Goal: Information Seeking & Learning: Learn about a topic

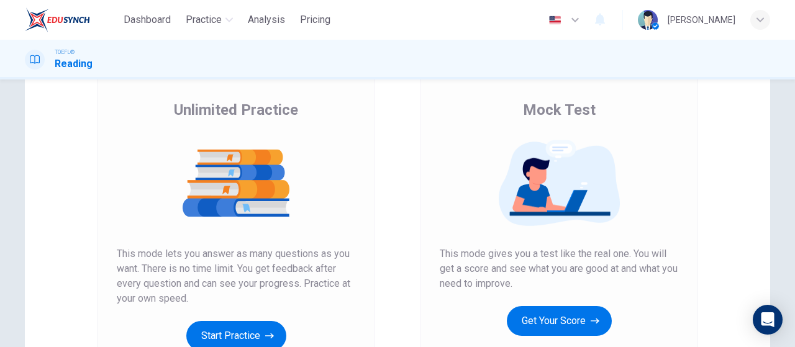
scroll to position [124, 0]
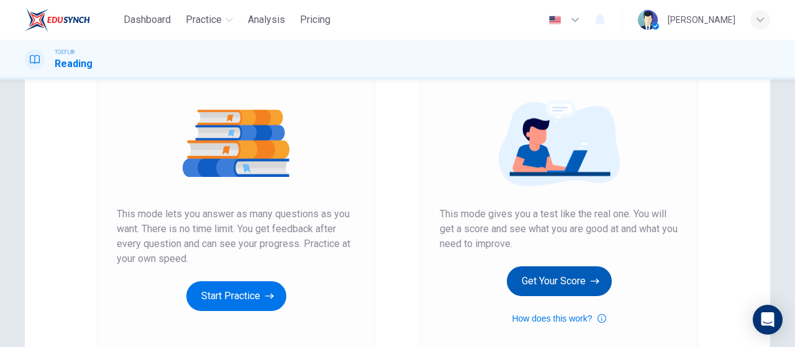
click at [573, 272] on button "Get Your Score" at bounding box center [559, 282] width 105 height 30
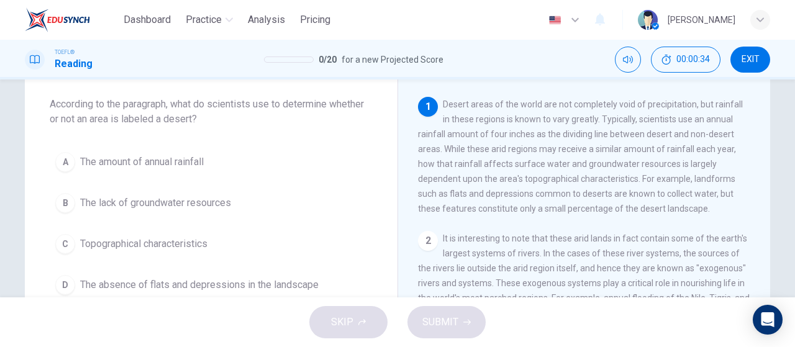
scroll to position [0, 0]
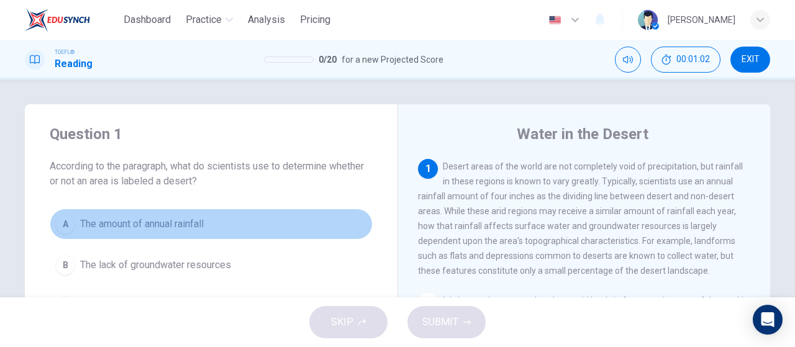
click at [127, 231] on span "The amount of annual rainfall" at bounding box center [142, 224] width 124 height 15
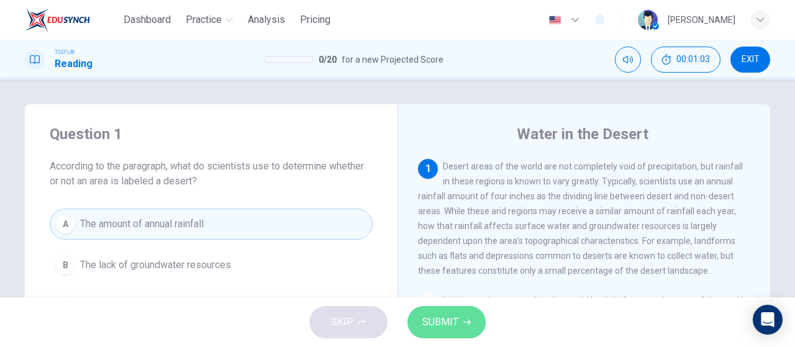
click at [457, 330] on span "SUBMIT" at bounding box center [441, 322] width 36 height 17
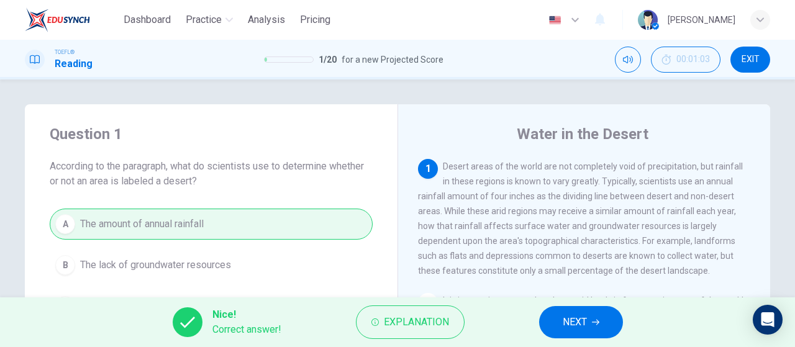
click at [595, 310] on button "NEXT" at bounding box center [581, 322] width 84 height 32
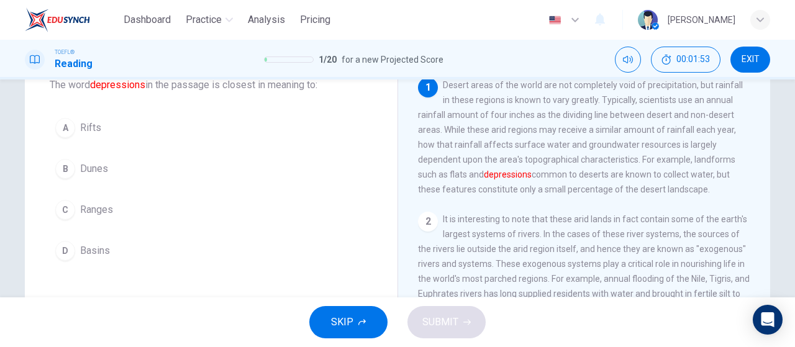
scroll to position [62, 0]
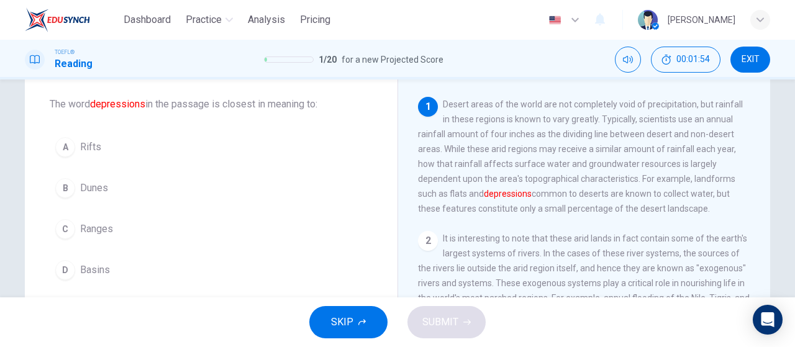
click at [210, 272] on button "D Basins" at bounding box center [211, 270] width 323 height 31
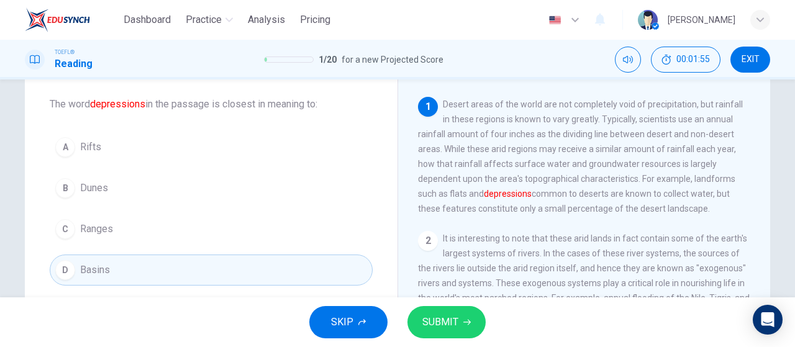
click at [444, 322] on span "SUBMIT" at bounding box center [441, 322] width 36 height 17
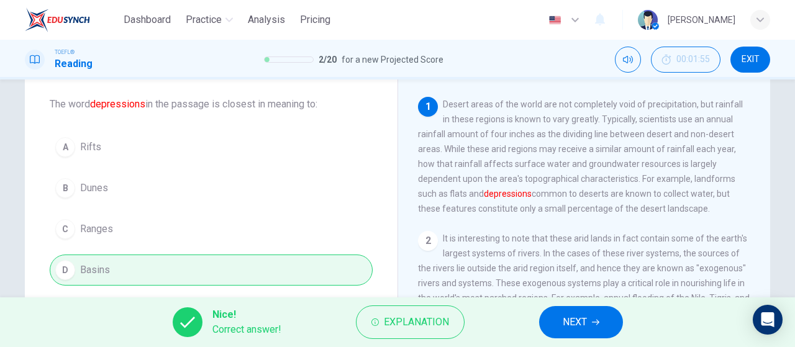
click at [579, 327] on span "NEXT" at bounding box center [575, 322] width 24 height 17
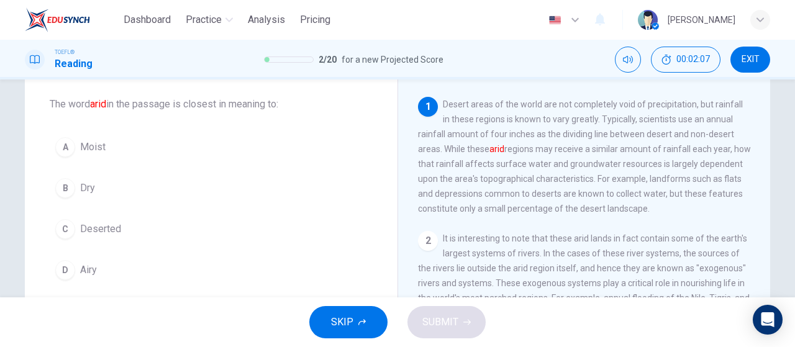
click at [206, 222] on button "C Deserted" at bounding box center [211, 229] width 323 height 31
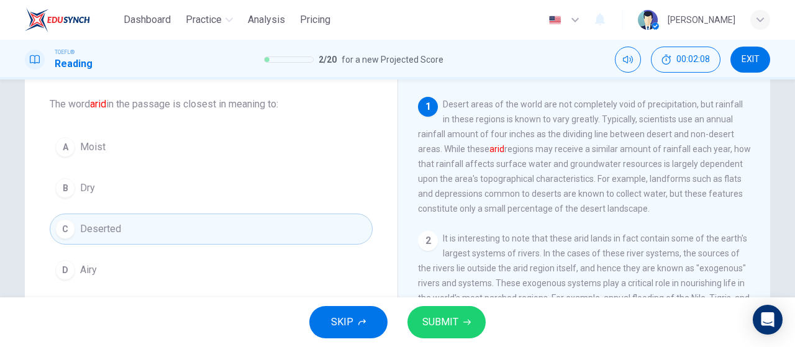
click at [87, 190] on span "Dry" at bounding box center [87, 188] width 15 height 15
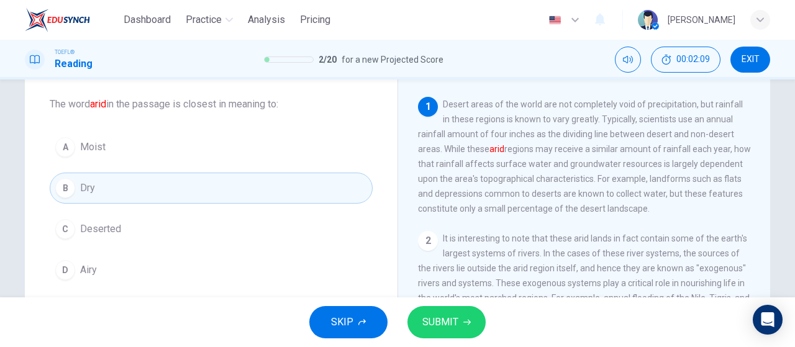
click at [460, 326] on button "SUBMIT" at bounding box center [447, 322] width 78 height 32
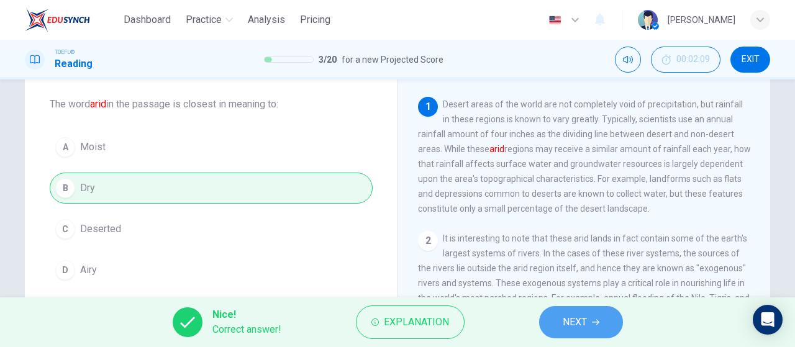
click at [579, 322] on span "NEXT" at bounding box center [575, 322] width 24 height 17
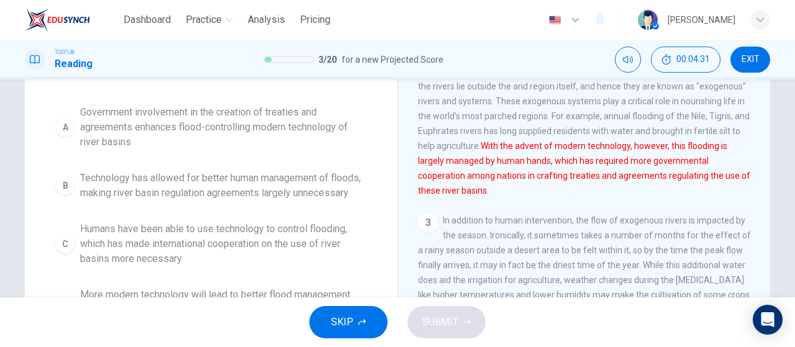
scroll to position [186, 0]
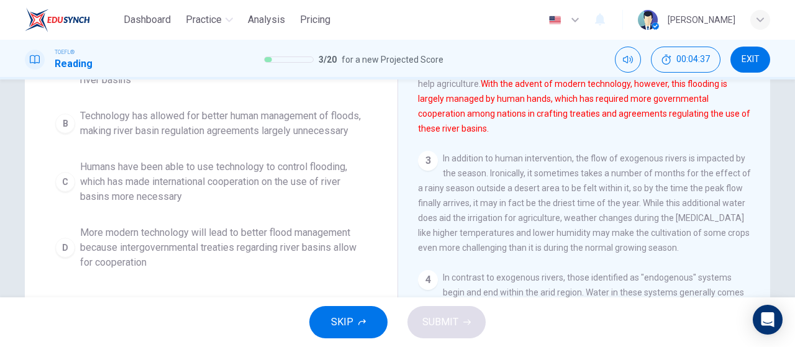
click at [281, 241] on span "More modern technology will lead to better flood management because intergovern…" at bounding box center [223, 248] width 287 height 45
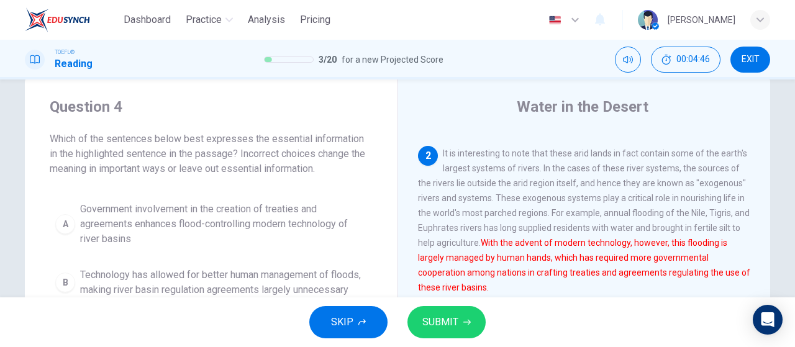
scroll to position [0, 0]
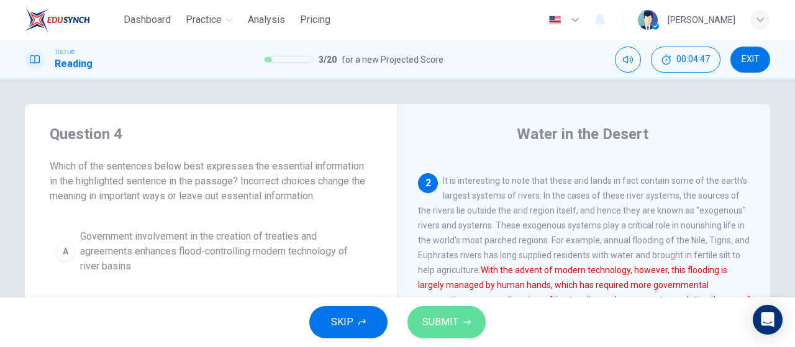
click at [441, 324] on span "SUBMIT" at bounding box center [441, 322] width 36 height 17
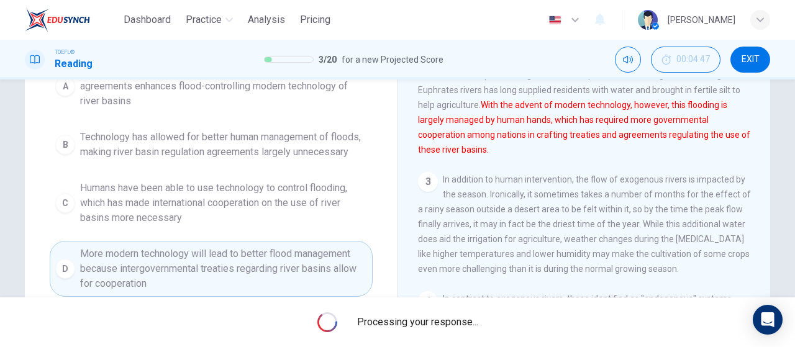
scroll to position [249, 0]
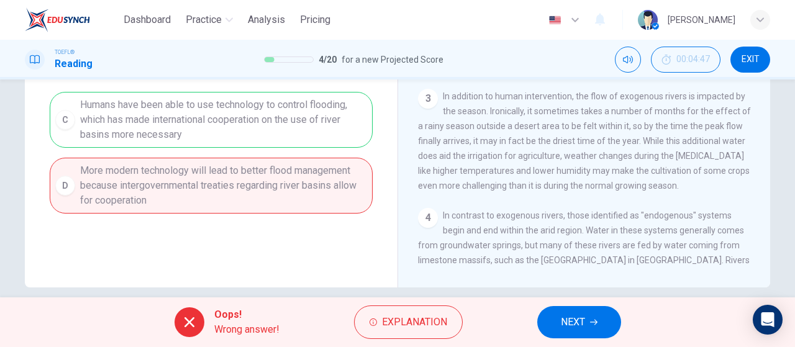
click at [268, 249] on div "Question 4 Which of the sentences below best expresses the essential informatio…" at bounding box center [211, 72] width 373 height 432
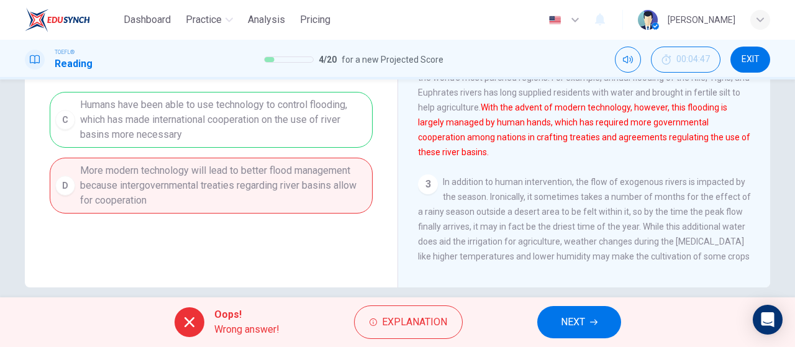
scroll to position [0, 0]
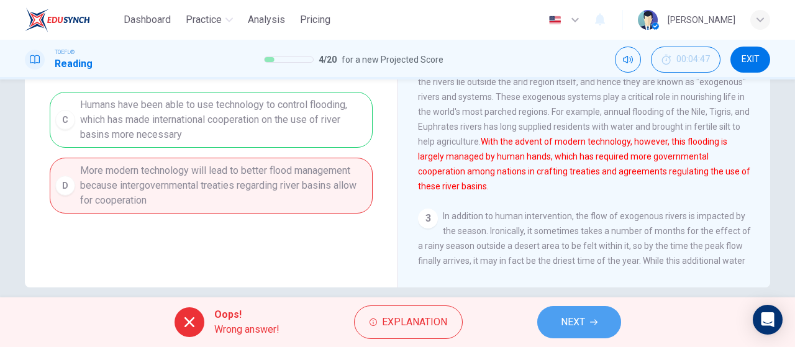
click at [548, 324] on button "NEXT" at bounding box center [579, 322] width 84 height 32
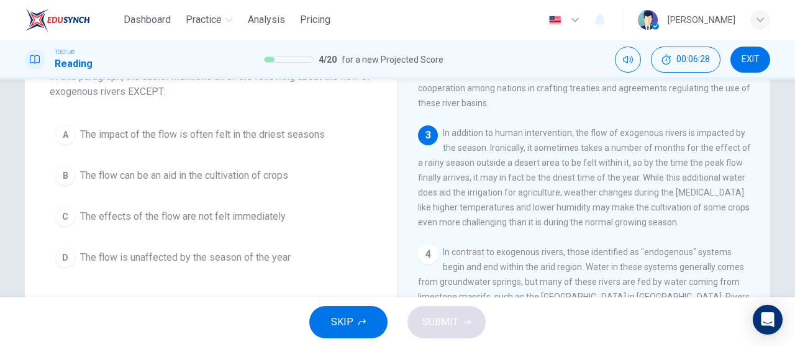
scroll to position [109, 0]
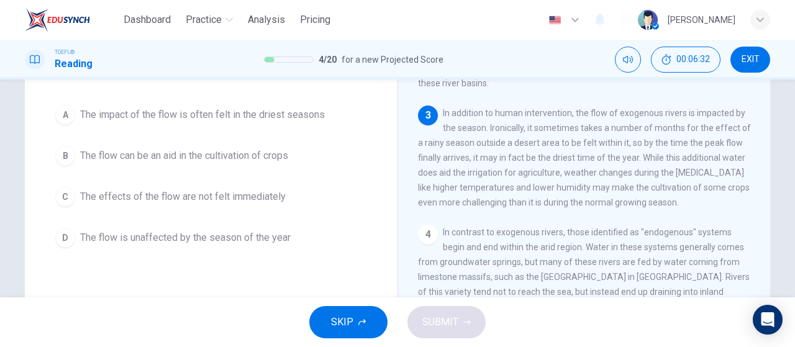
drag, startPoint x: 229, startPoint y: 221, endPoint x: 230, endPoint y: 228, distance: 7.5
click at [229, 220] on div "A The impact of the flow is often felt in the driest seasons B The flow can be …" at bounding box center [211, 176] width 323 height 154
click at [234, 247] on button "D The flow is unaffected by the season of the year" at bounding box center [211, 237] width 323 height 31
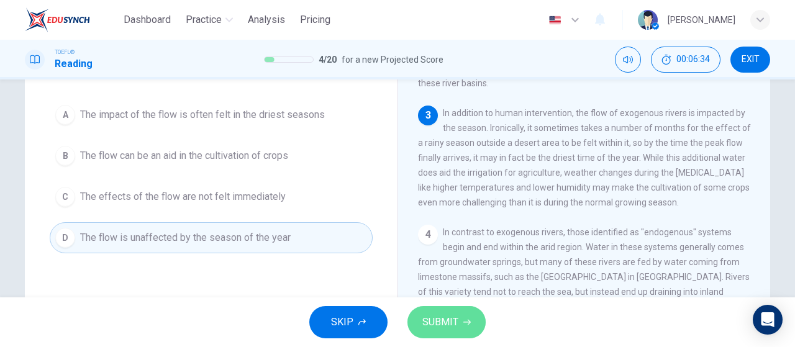
click at [456, 321] on span "SUBMIT" at bounding box center [441, 322] width 36 height 17
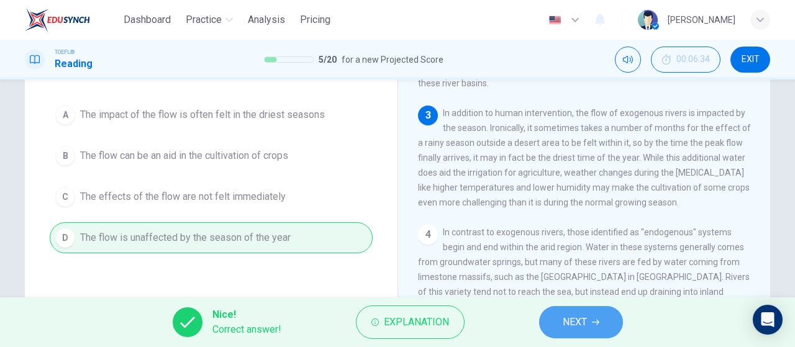
click at [555, 329] on button "NEXT" at bounding box center [581, 322] width 84 height 32
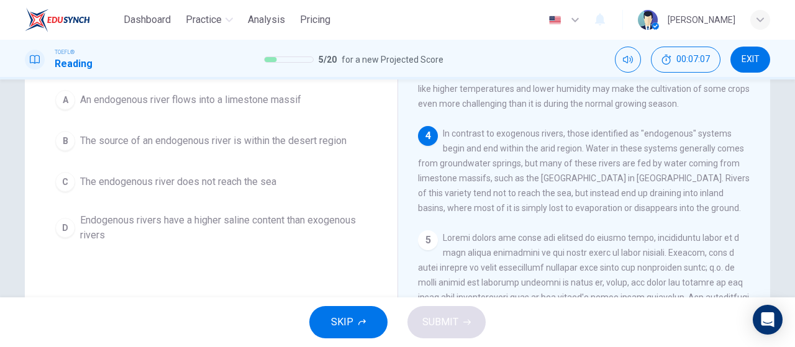
scroll to position [62, 0]
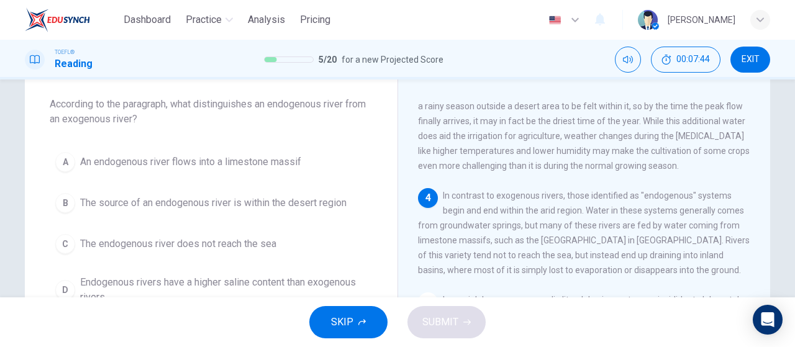
click at [266, 169] on span "An endogenous river flows into a limestone massif" at bounding box center [190, 162] width 221 height 15
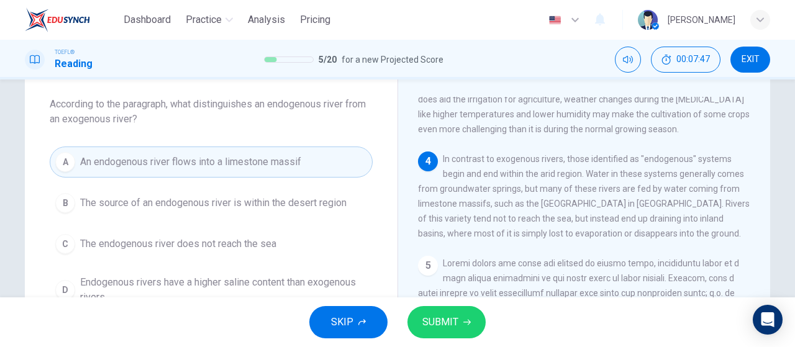
scroll to position [388, 0]
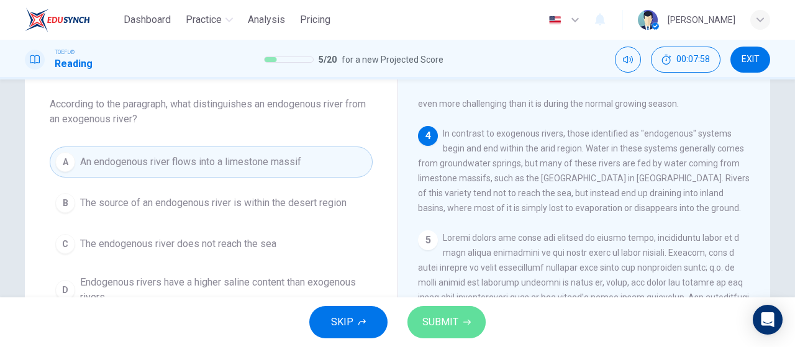
click at [442, 323] on span "SUBMIT" at bounding box center [441, 322] width 36 height 17
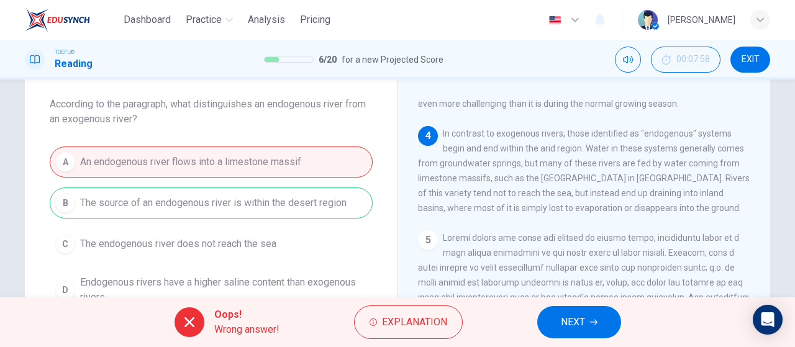
click at [610, 317] on button "NEXT" at bounding box center [579, 322] width 84 height 32
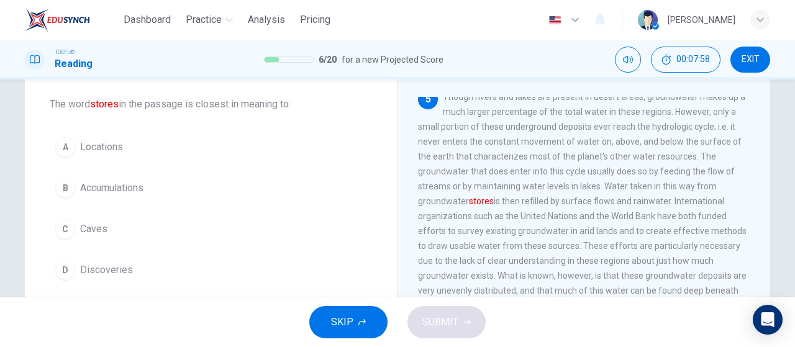
scroll to position [532, 0]
click at [136, 194] on span "Accumulations" at bounding box center [111, 188] width 63 height 15
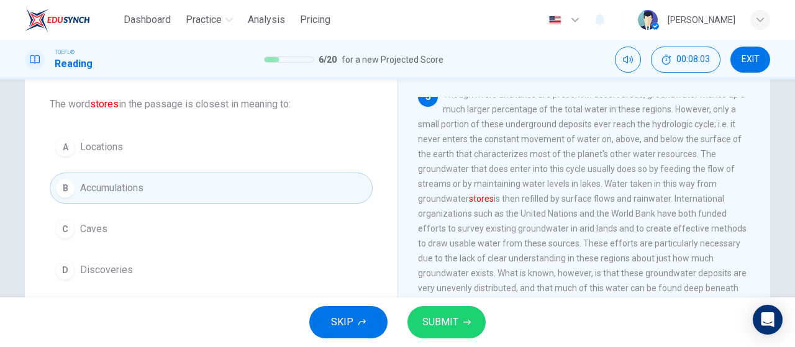
click at [464, 326] on button "SUBMIT" at bounding box center [447, 322] width 78 height 32
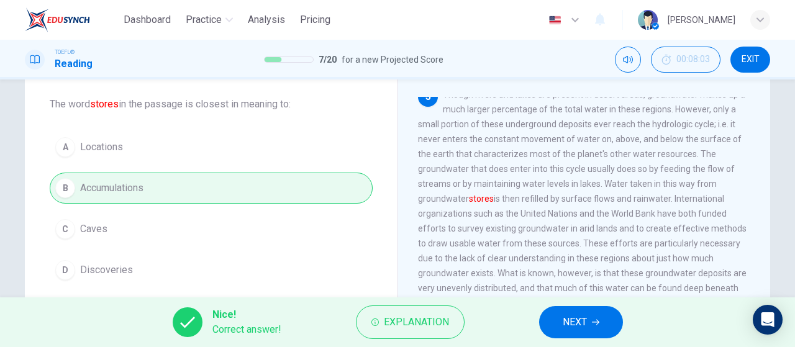
click at [597, 334] on button "NEXT" at bounding box center [581, 322] width 84 height 32
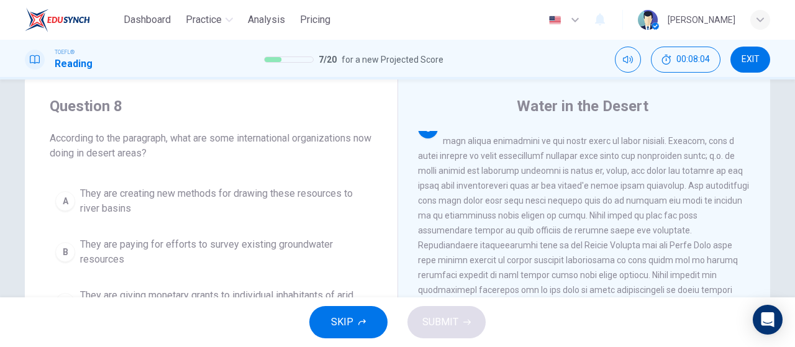
scroll to position [15, 0]
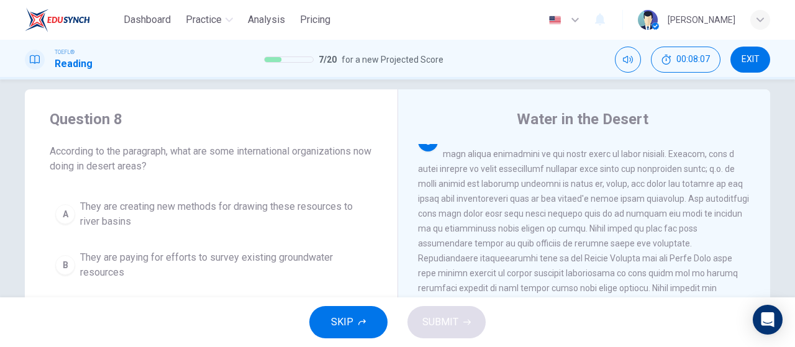
click at [360, 327] on button "SKIP" at bounding box center [348, 322] width 78 height 32
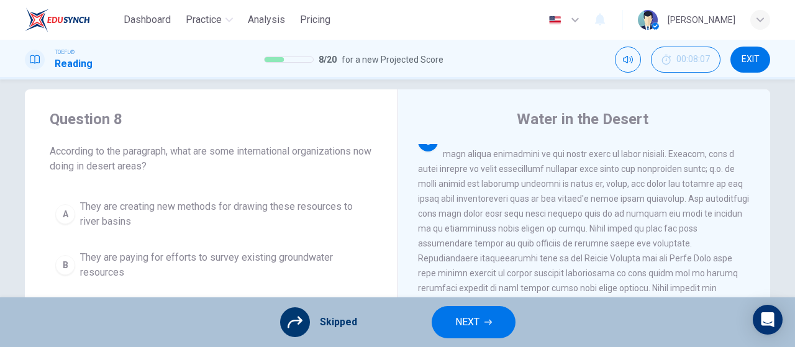
click at [518, 288] on span at bounding box center [583, 243] width 331 height 219
drag, startPoint x: 514, startPoint y: 302, endPoint x: 513, endPoint y: 313, distance: 10.6
click at [513, 304] on div "Skipped NEXT" at bounding box center [397, 323] width 795 height 50
click at [513, 313] on div "Skipped NEXT" at bounding box center [397, 323] width 795 height 50
click at [493, 329] on button "NEXT" at bounding box center [474, 322] width 84 height 32
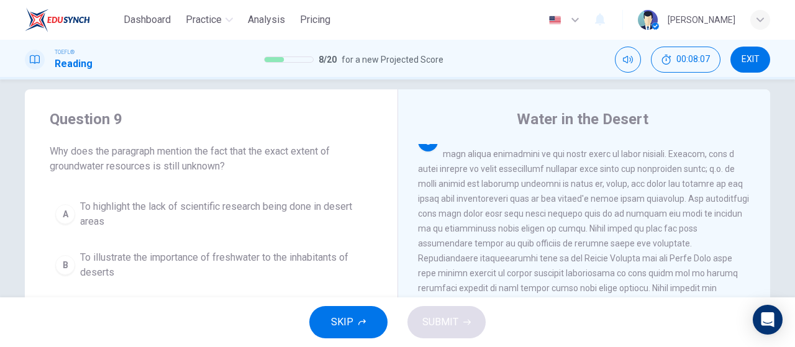
click at [364, 317] on button "SKIP" at bounding box center [348, 322] width 78 height 32
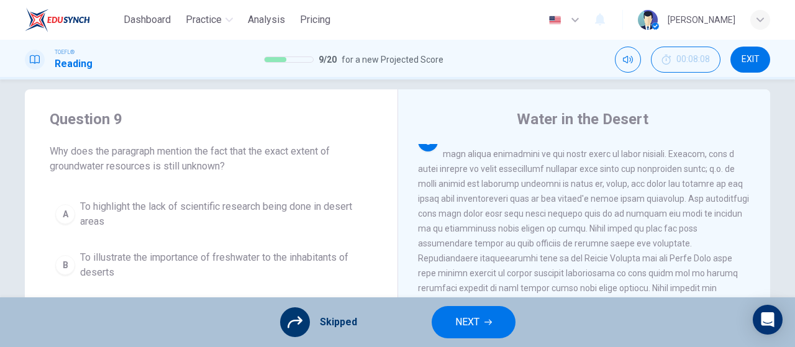
click at [441, 316] on button "NEXT" at bounding box center [474, 322] width 84 height 32
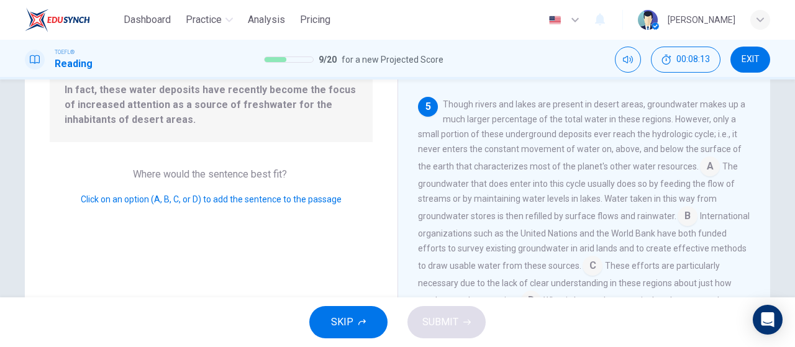
scroll to position [421, 0]
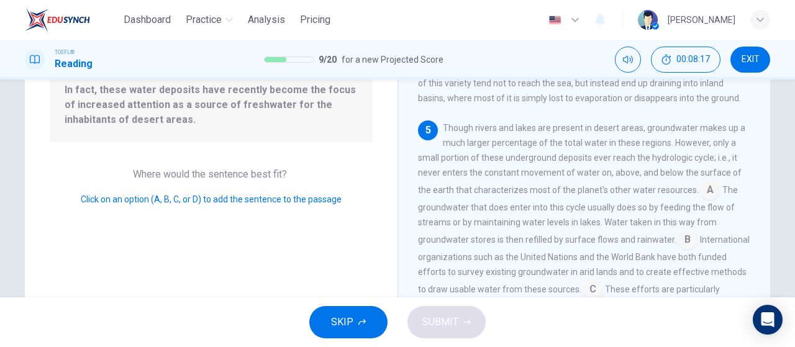
click at [353, 332] on button "SKIP" at bounding box center [348, 322] width 78 height 32
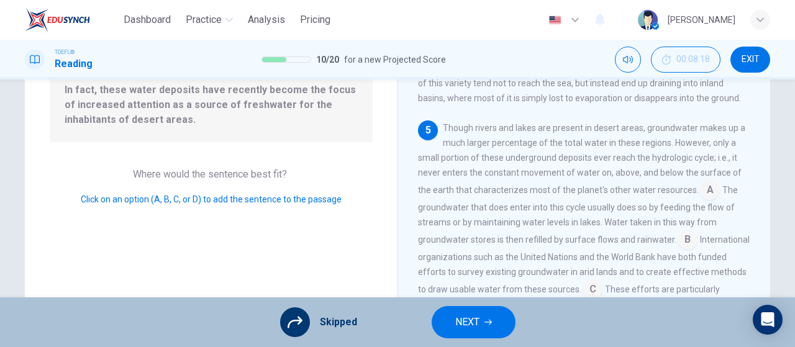
click at [483, 317] on button "NEXT" at bounding box center [474, 322] width 84 height 32
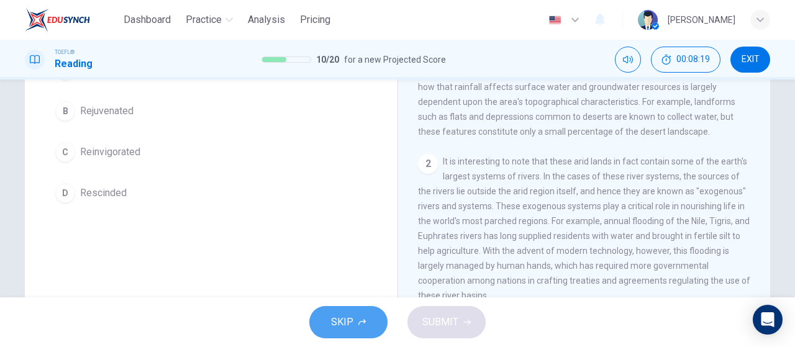
click at [350, 325] on span "SKIP" at bounding box center [342, 322] width 22 height 17
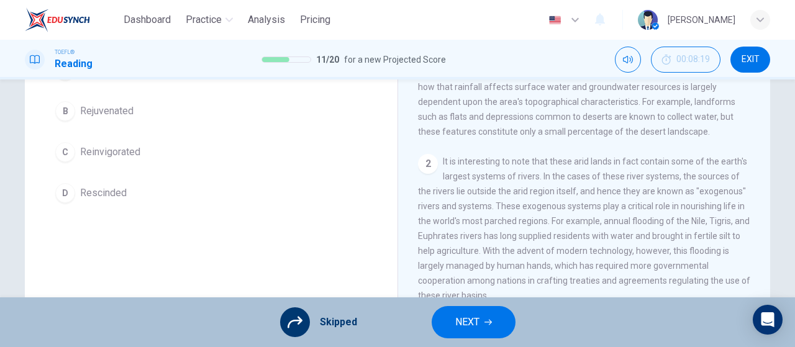
click at [485, 321] on icon "button" at bounding box center [488, 322] width 7 height 7
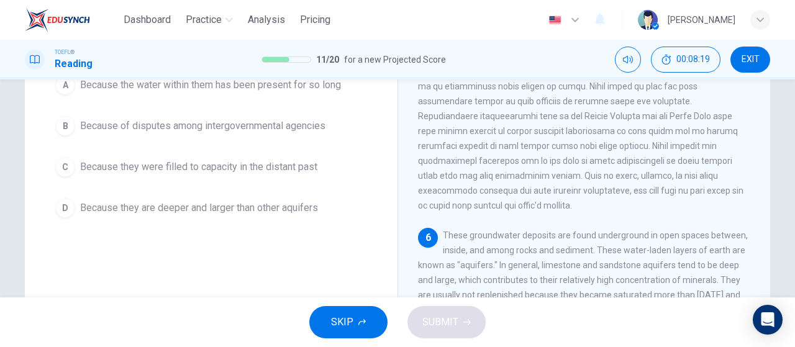
scroll to position [575, 0]
click at [334, 329] on span "SKIP" at bounding box center [342, 322] width 22 height 17
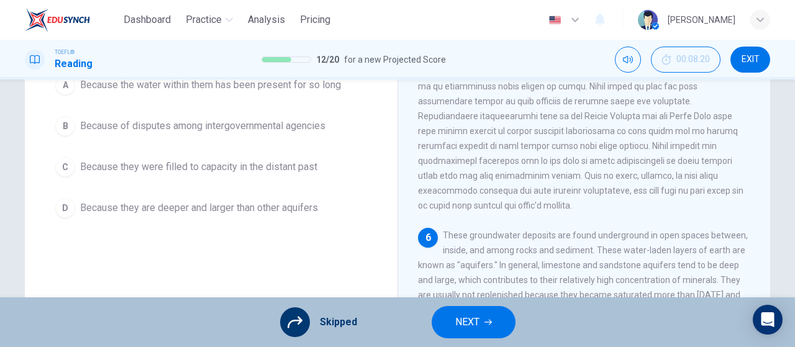
click at [487, 321] on icon "button" at bounding box center [488, 322] width 7 height 7
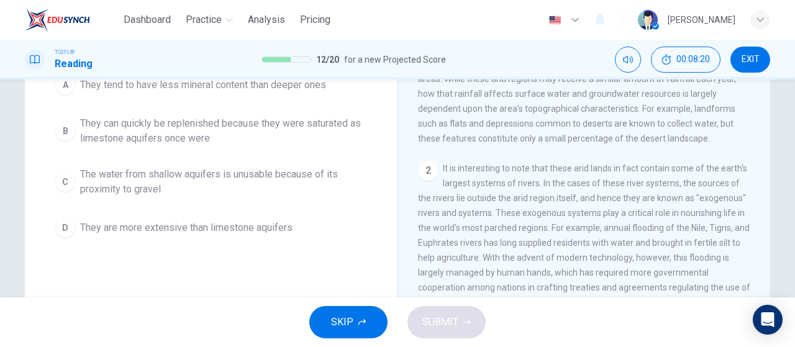
scroll to position [0, 0]
